Goal: Task Accomplishment & Management: Complete application form

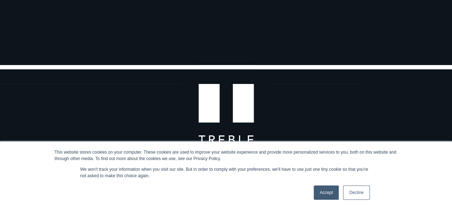
click at [328, 197] on link "Accept" at bounding box center [326, 193] width 25 height 14
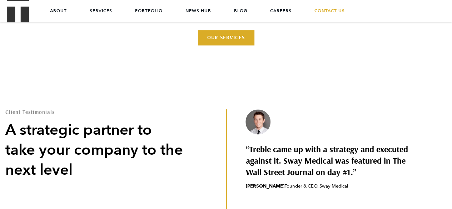
scroll to position [1739, 0]
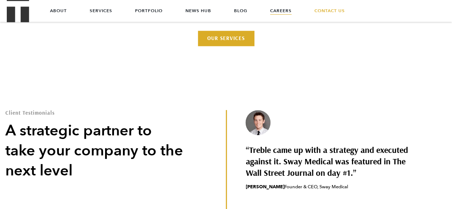
click at [282, 12] on link "Careers" at bounding box center [280, 10] width 21 height 21
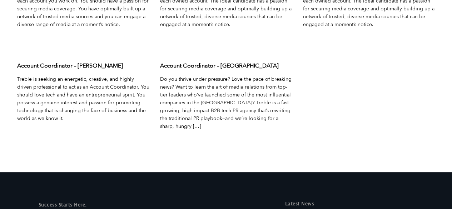
scroll to position [2434, 0]
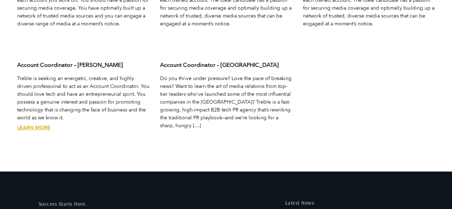
click at [22, 75] on p "Treble is seeking an energetic, creative, and highly driven professional to act…" at bounding box center [83, 98] width 132 height 47
click at [28, 124] on link "Learn More" at bounding box center [33, 127] width 33 height 7
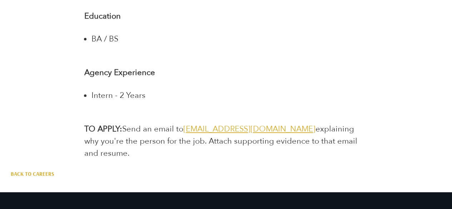
scroll to position [1488, 0]
